Goal: Use online tool/utility: Utilize a website feature to perform a specific function

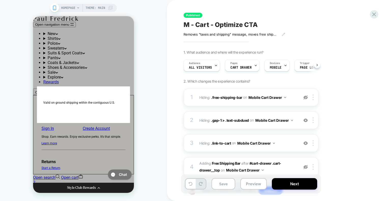
scroll to position [712, 0]
click at [249, 187] on button "Preview" at bounding box center [253, 183] width 26 height 11
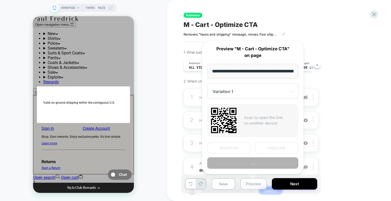
scroll to position [0, 20]
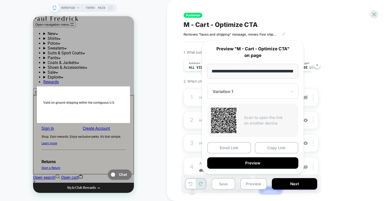
click at [271, 85] on div "Variation 1" at bounding box center [252, 91] width 91 height 15
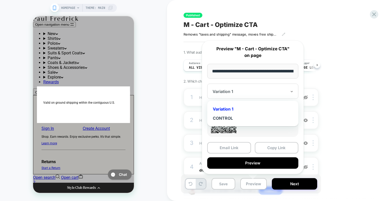
click at [256, 92] on div at bounding box center [249, 91] width 74 height 5
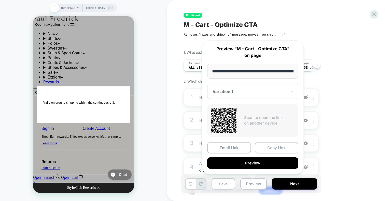
click at [285, 149] on button "Copy Link" at bounding box center [277, 147] width 44 height 11
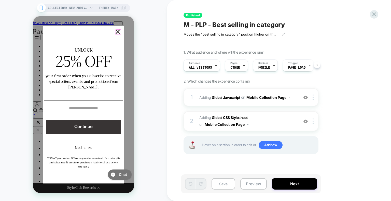
drag, startPoint x: 118, startPoint y: 32, endPoint x: 115, endPoint y: 39, distance: 8.0
click at [118, 32] on button "×" at bounding box center [117, 31] width 5 height 5
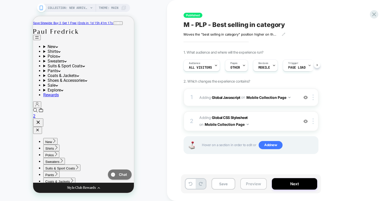
click at [248, 186] on button "Preview" at bounding box center [253, 183] width 26 height 11
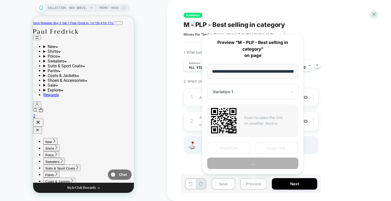
scroll to position [0, 67]
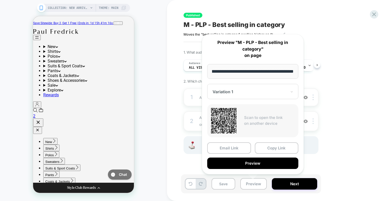
click at [237, 98] on div "Variation 1" at bounding box center [252, 91] width 91 height 15
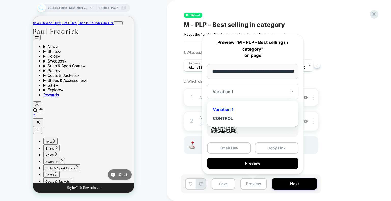
click at [230, 110] on div "Variation 1" at bounding box center [253, 109] width 86 height 9
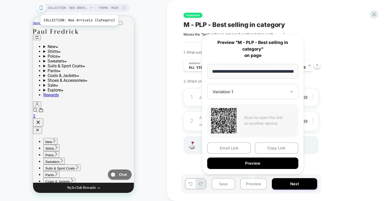
click at [78, 8] on span "COLLECTION: New Arrivals (Category)" at bounding box center [68, 8] width 41 height 8
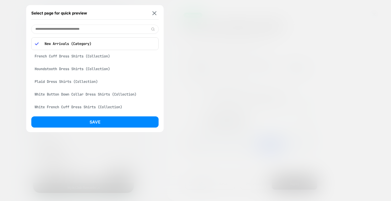
click at [80, 56] on div "French Cuff Dress Shirts (Collection)" at bounding box center [94, 56] width 127 height 10
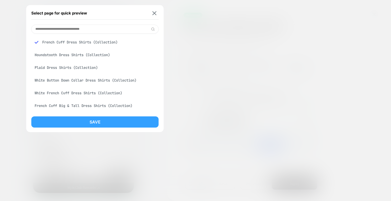
click at [83, 120] on button "Save" at bounding box center [94, 121] width 127 height 11
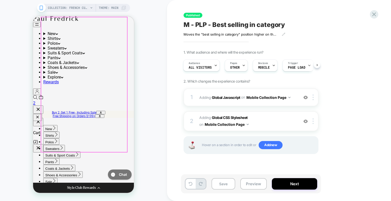
scroll to position [127, 0]
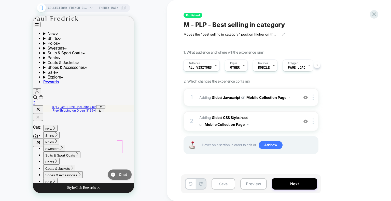
click at [118, 146] on div at bounding box center [119, 147] width 5 height 12
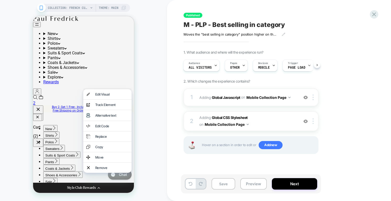
click at [118, 142] on div "Replace" at bounding box center [107, 136] width 48 height 10
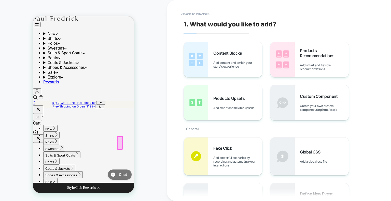
scroll to position [34, 0]
click at [195, 16] on button "< Back to changes" at bounding box center [195, 14] width 34 height 8
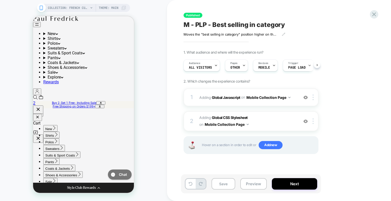
scroll to position [0, 0]
click at [376, 16] on icon at bounding box center [373, 14] width 7 height 7
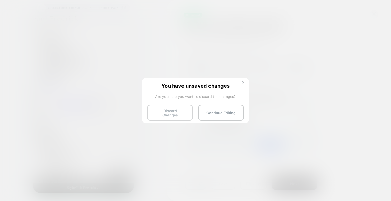
click at [162, 111] on button "Discard Changes" at bounding box center [170, 113] width 46 height 16
